Goal: Task Accomplishment & Management: Manage account settings

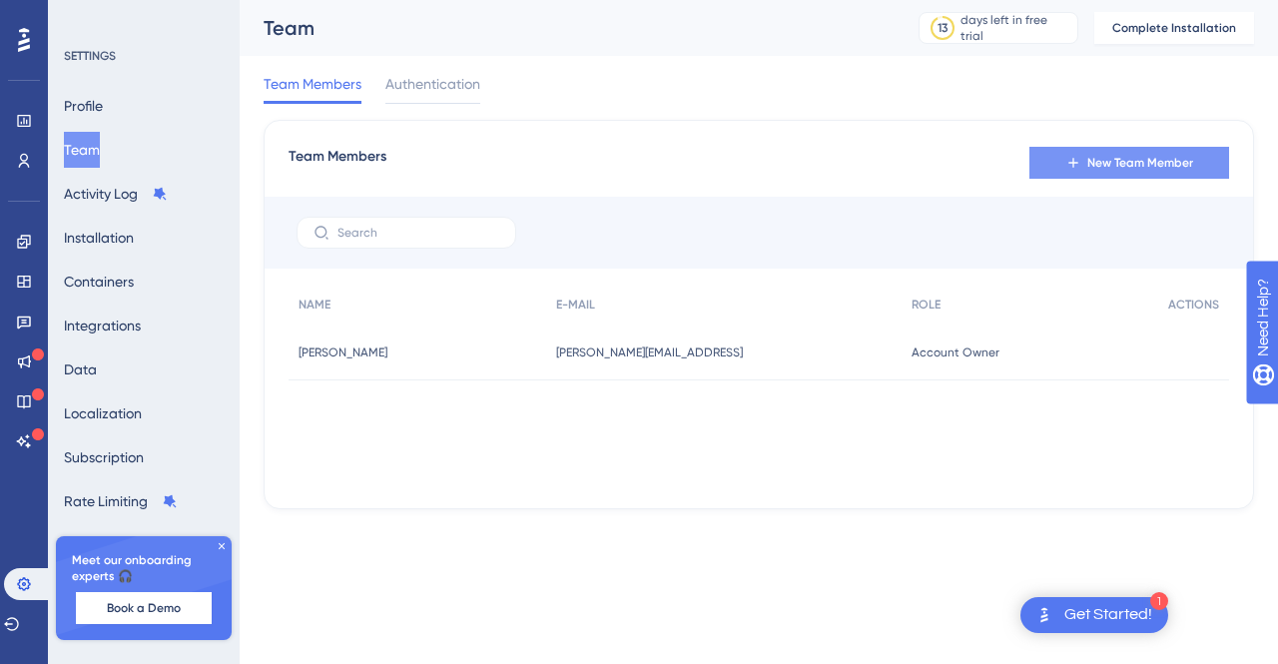
click at [1116, 167] on span "New Team Member" at bounding box center [1140, 163] width 106 height 16
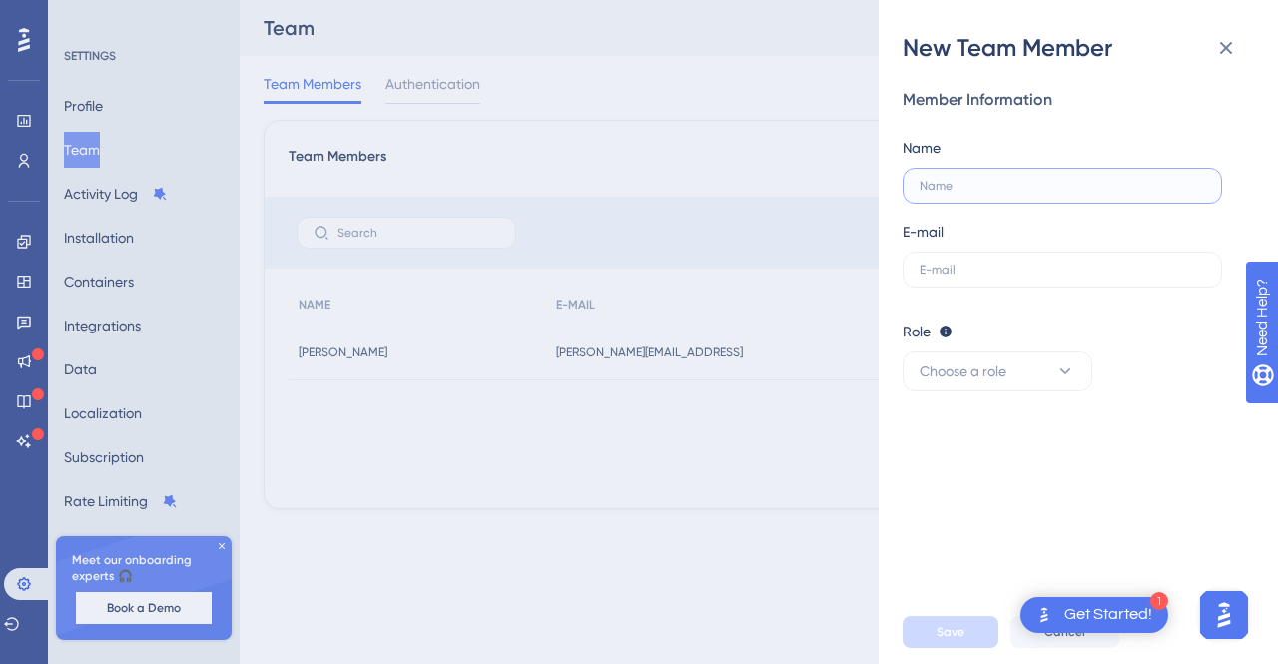
click at [968, 185] on input "text" at bounding box center [1061, 186] width 285 height 14
type input "[PERSON_NAME]"
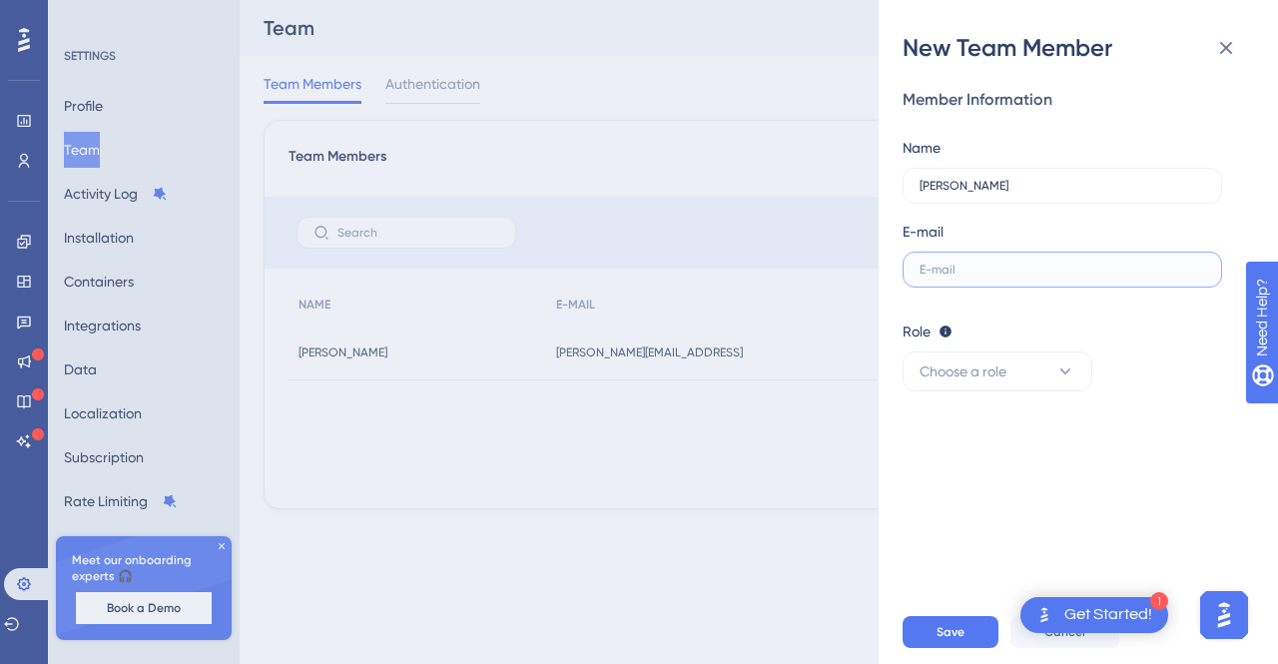
click at [963, 266] on input "text" at bounding box center [1061, 269] width 285 height 14
paste input "[PERSON_NAME][EMAIL_ADDRESS]"
type input "[PERSON_NAME][EMAIL_ADDRESS]"
click at [977, 381] on span "Choose a role" at bounding box center [962, 371] width 87 height 24
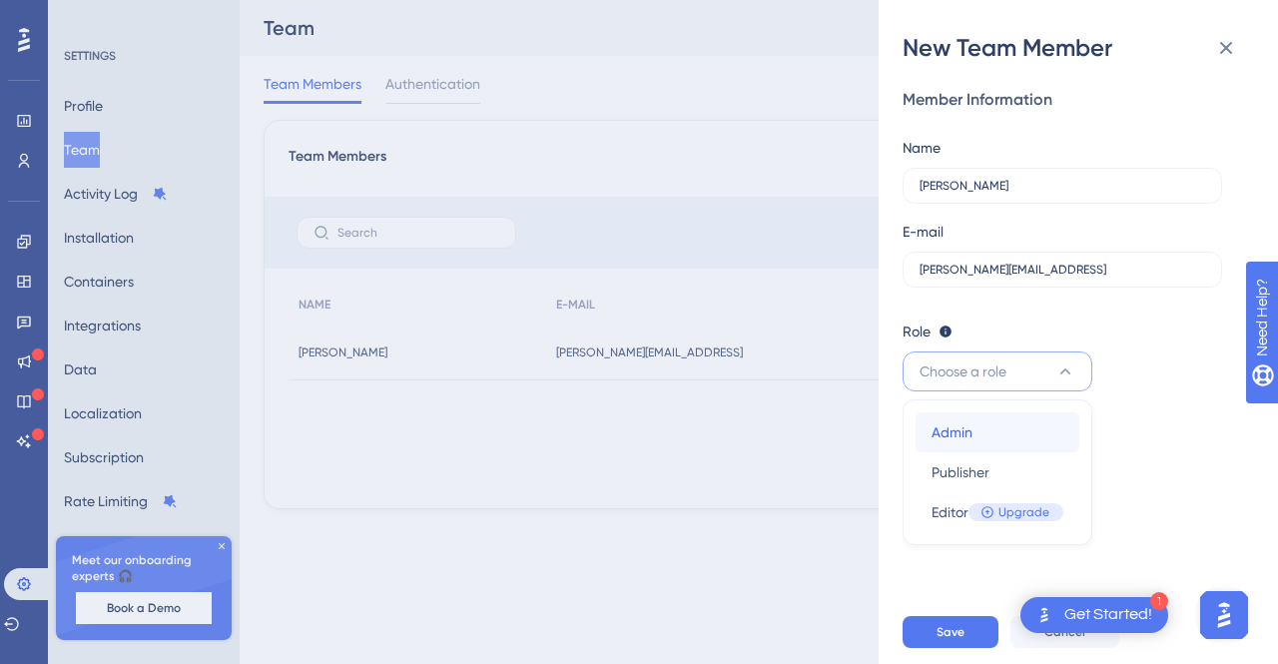
click at [974, 437] on div "Admin Admin" at bounding box center [997, 432] width 132 height 40
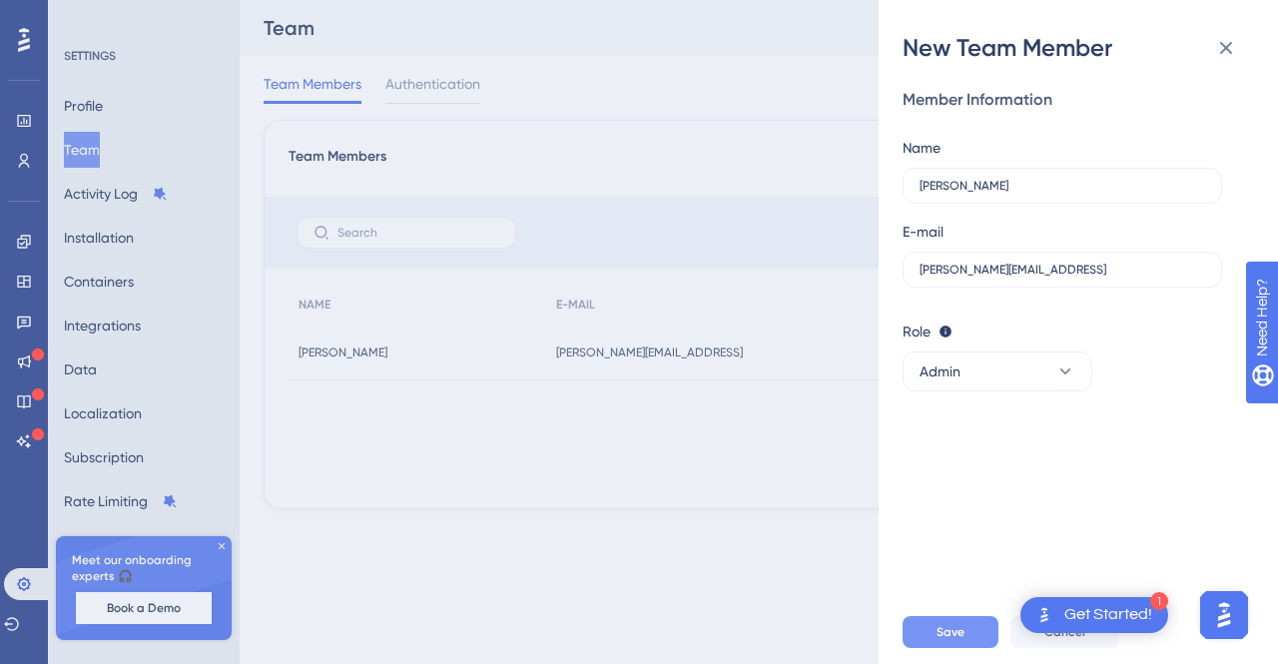
click at [949, 632] on span "Save" at bounding box center [950, 632] width 28 height 16
